Goal: Task Accomplishment & Management: Manage account settings

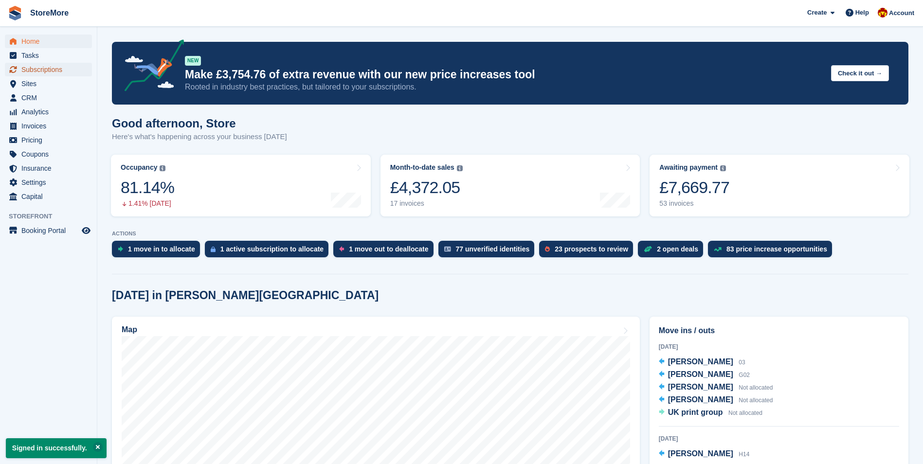
click at [50, 75] on span "Subscriptions" at bounding box center [50, 70] width 58 height 14
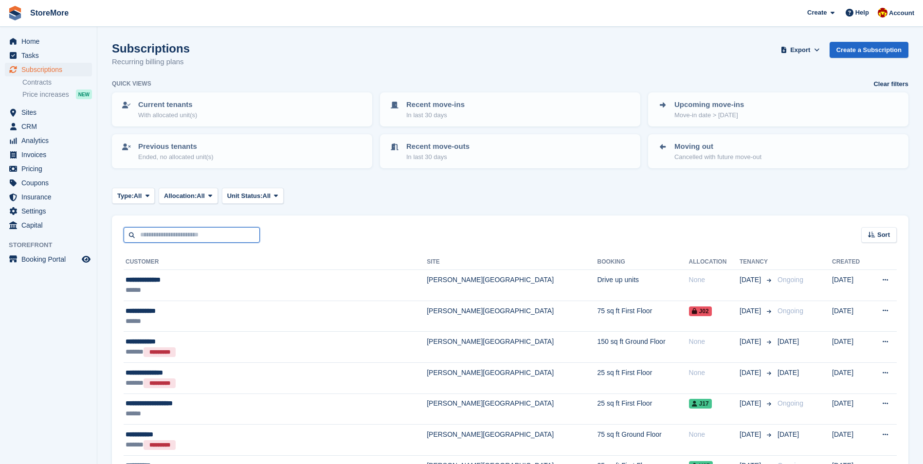
click at [203, 234] on input "text" at bounding box center [192, 235] width 136 height 16
type input "***"
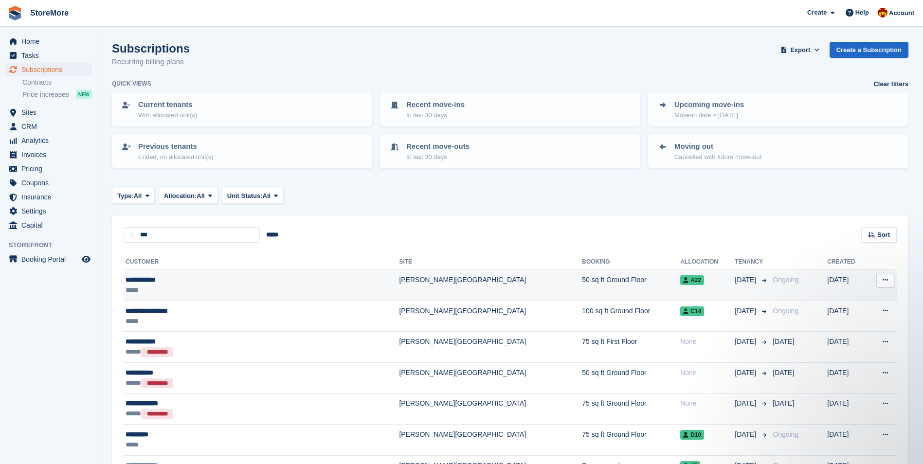
click at [582, 296] on td "50 sq ft Ground Floor" at bounding box center [631, 285] width 98 height 31
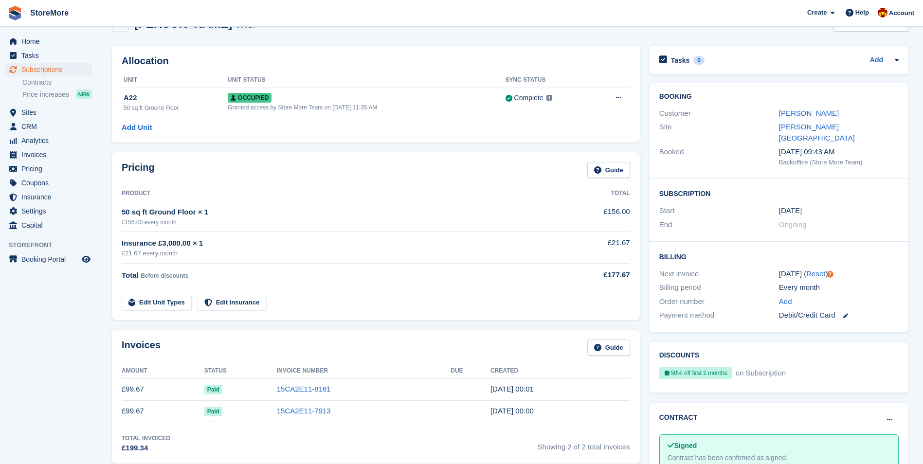
scroll to position [97, 0]
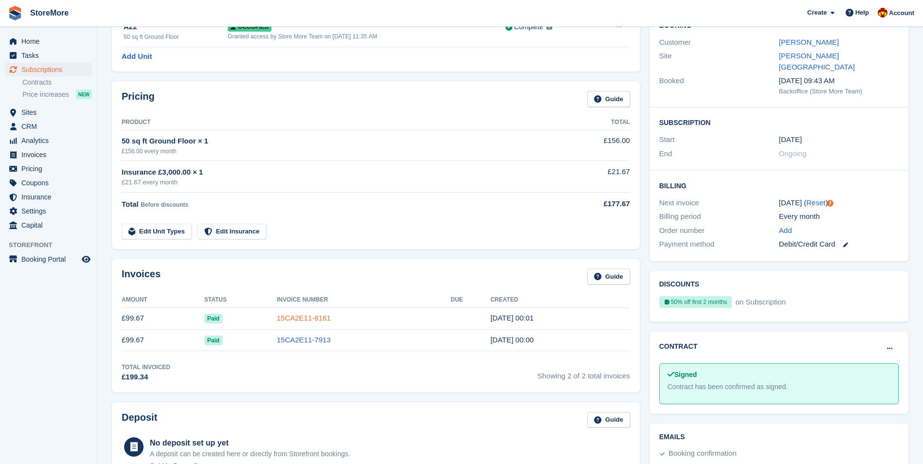
click at [308, 315] on link "15CA2E11-8161" at bounding box center [304, 318] width 54 height 8
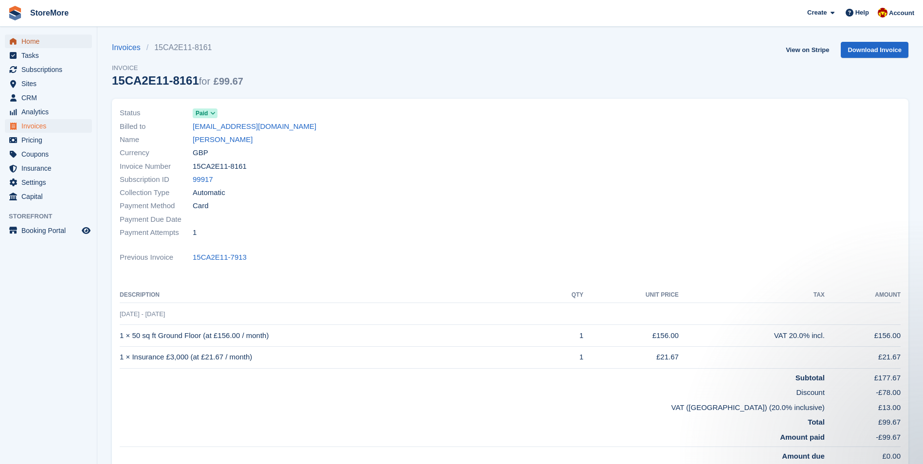
click at [39, 42] on span "Home" at bounding box center [50, 42] width 58 height 14
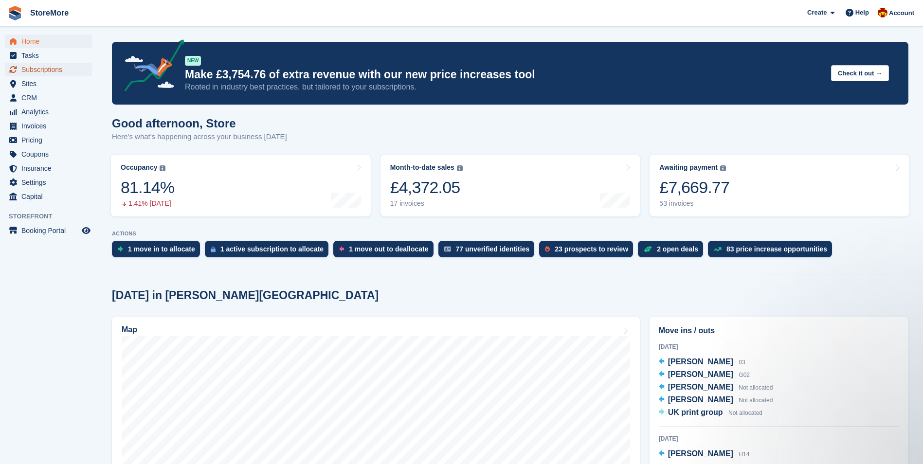
click at [47, 66] on span "Subscriptions" at bounding box center [50, 70] width 58 height 14
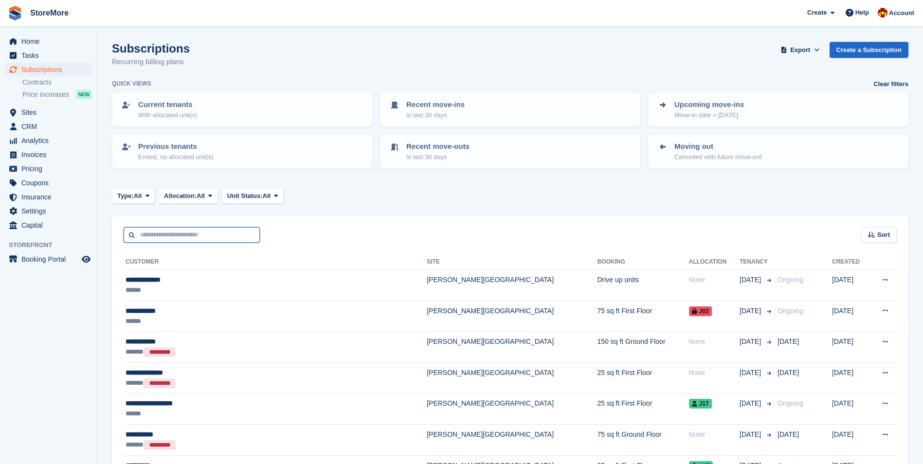
click at [219, 237] on input "text" at bounding box center [192, 235] width 136 height 16
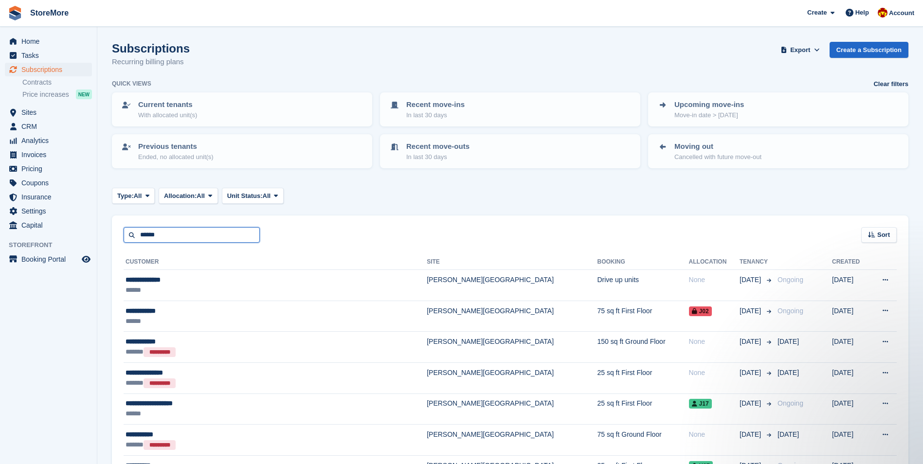
type input "******"
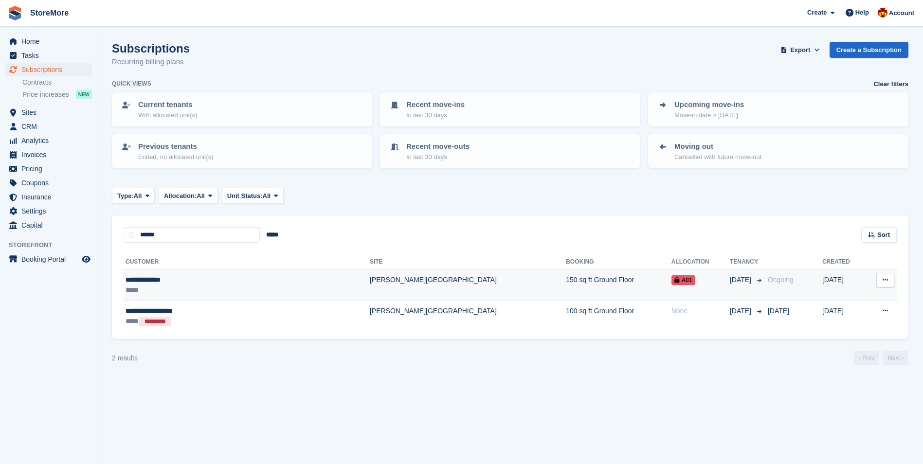
click at [199, 292] on div "*****" at bounding box center [204, 290] width 157 height 10
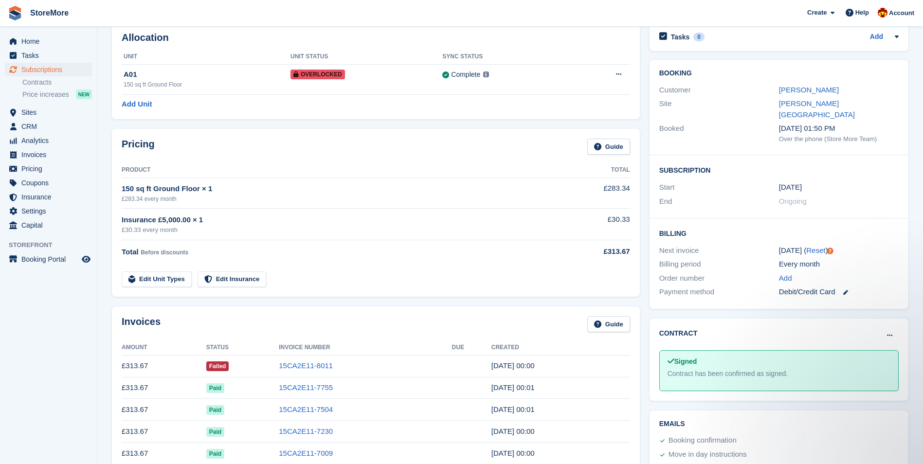
scroll to position [49, 0]
click at [310, 368] on link "15CA2E11-8011" at bounding box center [306, 366] width 54 height 8
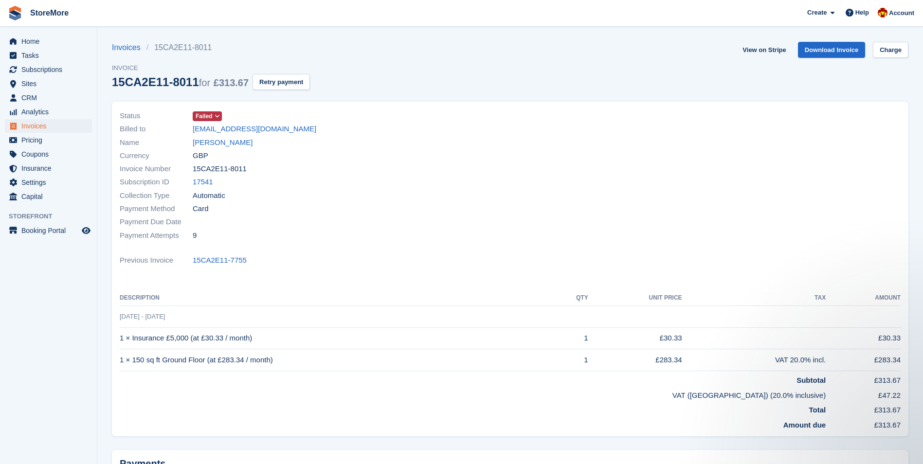
click at [396, 90] on div "Invoices 15CA2E11-8011 Invoice 15CA2E11-8011 for £313.67 Retry payment View on …" at bounding box center [510, 72] width 796 height 60
drag, startPoint x: 393, startPoint y: 58, endPoint x: 250, endPoint y: 44, distance: 143.7
click at [250, 44] on div "Invoices 15CA2E11-8011 Invoice 15CA2E11-8011 for £313.67 Retry payment View on …" at bounding box center [510, 72] width 796 height 60
drag, startPoint x: 250, startPoint y: 44, endPoint x: 244, endPoint y: 45, distance: 5.9
click at [244, 44] on ul "Invoices 15CA2E11-8011" at bounding box center [211, 48] width 198 height 12
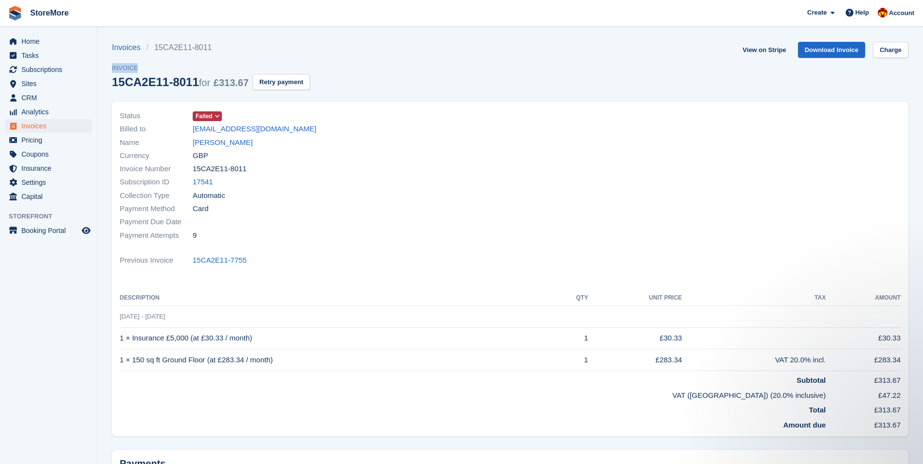
click at [219, 48] on ul "Invoices 15CA2E11-8011" at bounding box center [211, 48] width 198 height 12
click at [156, 65] on span "Invoice" at bounding box center [211, 68] width 198 height 10
click at [113, 69] on span "Invoice" at bounding box center [211, 68] width 198 height 10
click at [137, 67] on span "Invoice" at bounding box center [211, 68] width 198 height 10
click at [774, 52] on link "View on Stripe" at bounding box center [764, 50] width 51 height 16
